Goal: Navigation & Orientation: Find specific page/section

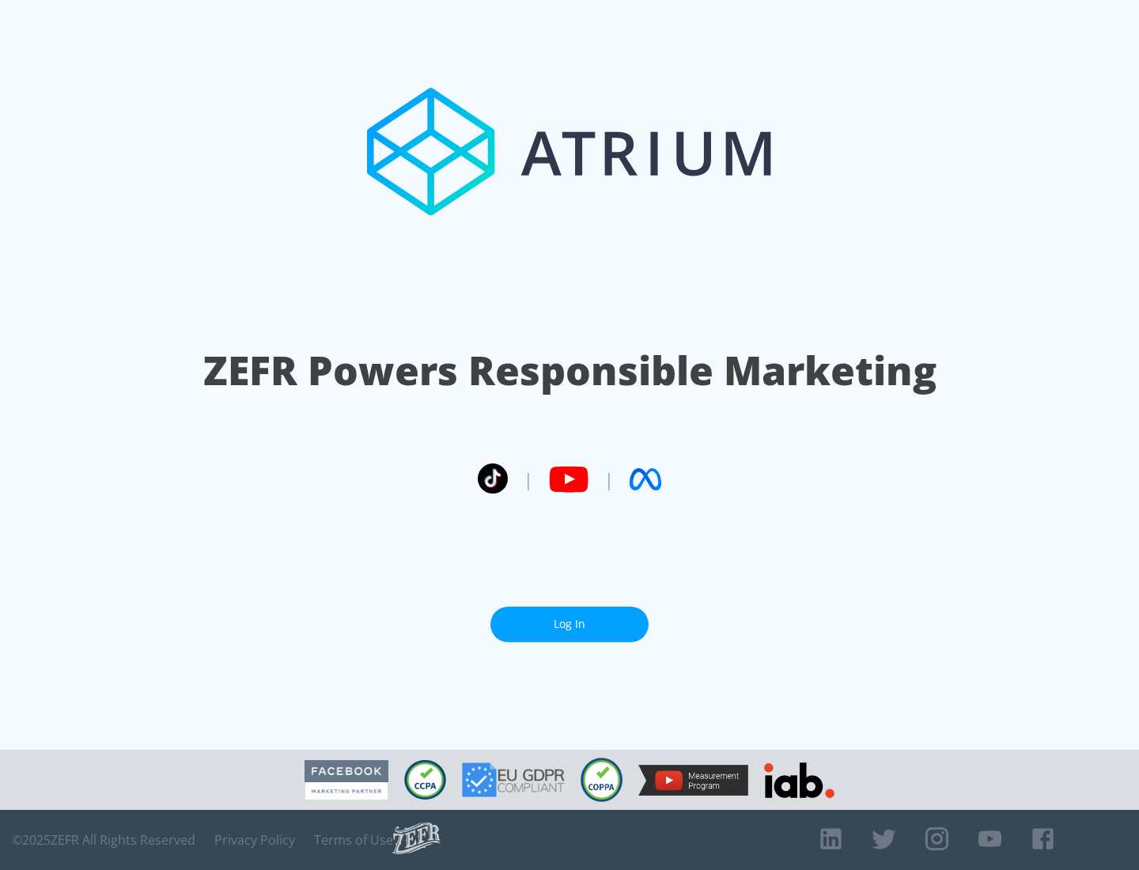
click at [569, 624] on link "Log In" at bounding box center [569, 625] width 158 height 36
